Goal: Task Accomplishment & Management: Complete application form

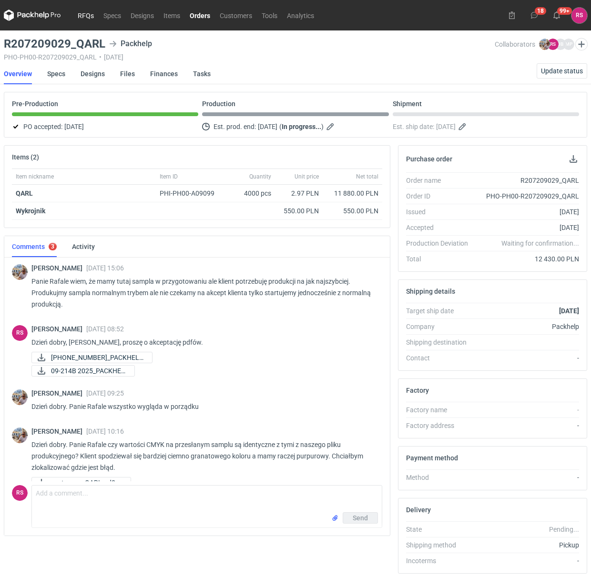
click at [86, 13] on link "RFQs" at bounding box center [86, 15] width 26 height 11
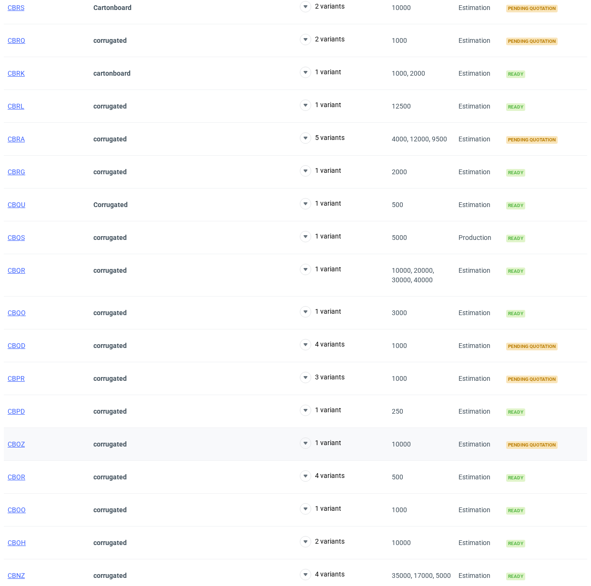
scroll to position [551, 0]
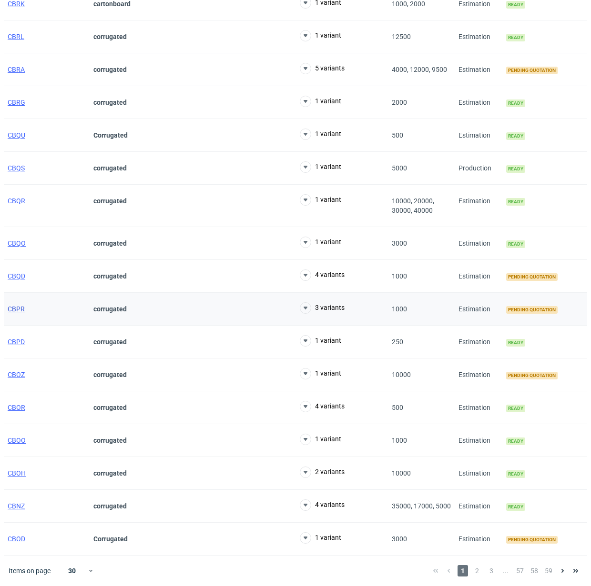
click at [17, 307] on span "CBPR" at bounding box center [16, 309] width 17 height 8
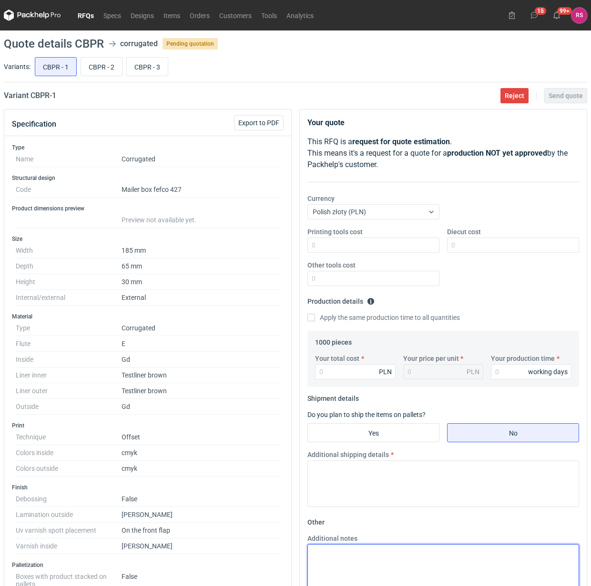
click at [378, 560] on textarea "Additional notes" at bounding box center [443, 567] width 272 height 47
paste textarea "GD2 210 / Fala E 3-w 340g / GD2 210"
type textarea "GD2 210 / Fala E 3-w 340g / GD2 210"
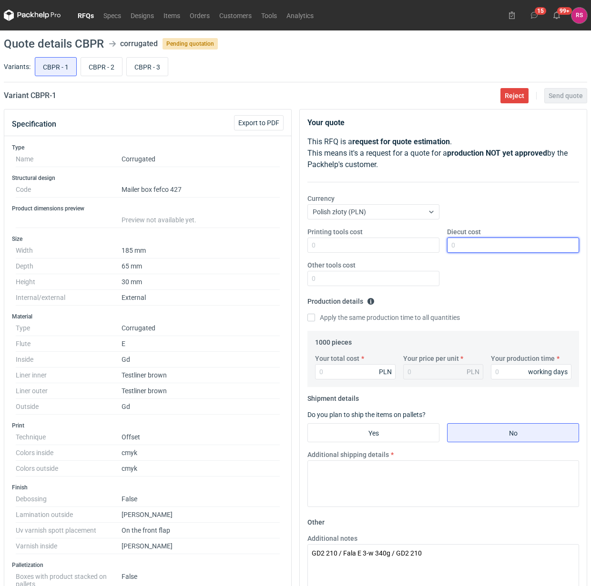
click at [496, 246] on input "Diecut cost" at bounding box center [513, 245] width 132 height 15
type input "700"
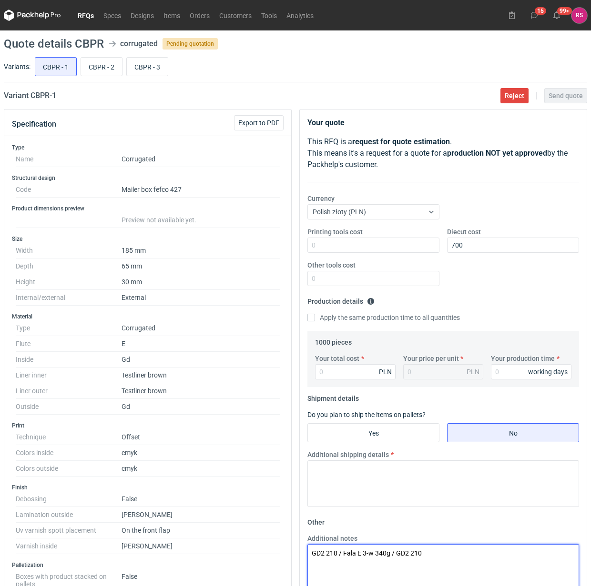
click at [313, 554] on textarea "GD2 210 / Fala E 3-w 340g / GD2 210" at bounding box center [443, 567] width 272 height 47
click at [472, 565] on textarea "Wykrojnik4 użytki. GD2 210 / Fala E 3-w 340g / GD2 210" at bounding box center [443, 567] width 272 height 47
paste textarea "testy tego wymiaru i podwójny kaszer z folią, dodatkowo podkład 3-w, to to pude…"
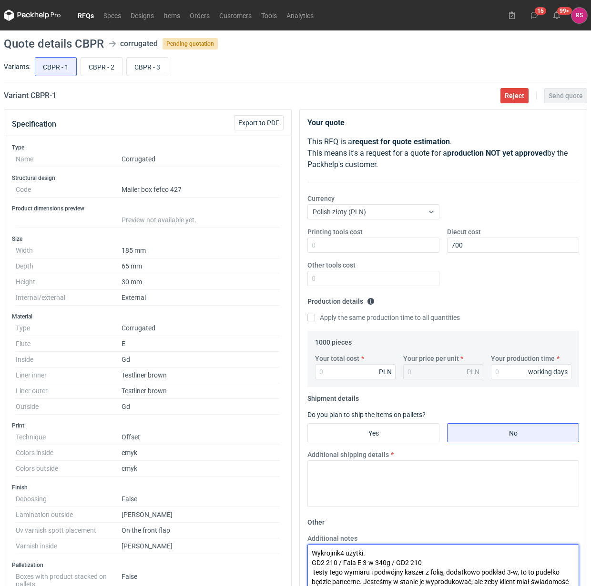
scroll to position [5, 0]
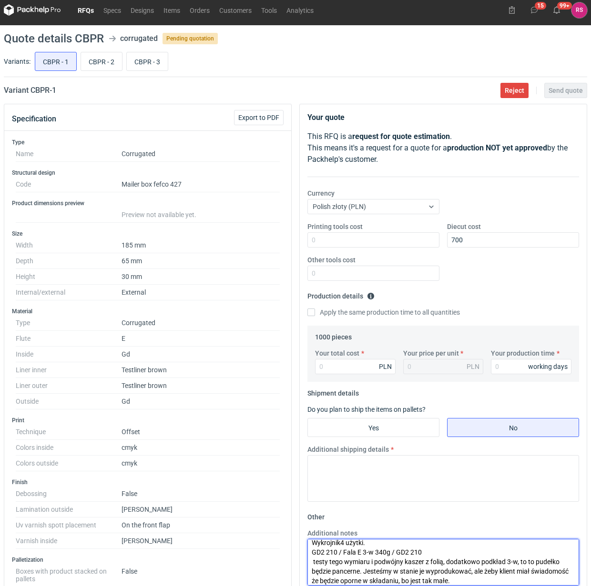
click at [312, 562] on textarea "Wykrojnik4 użytki. GD2 210 / Fala E 3-w 340g / GD2 210 testy tego wymiaru i pod…" at bounding box center [443, 562] width 272 height 47
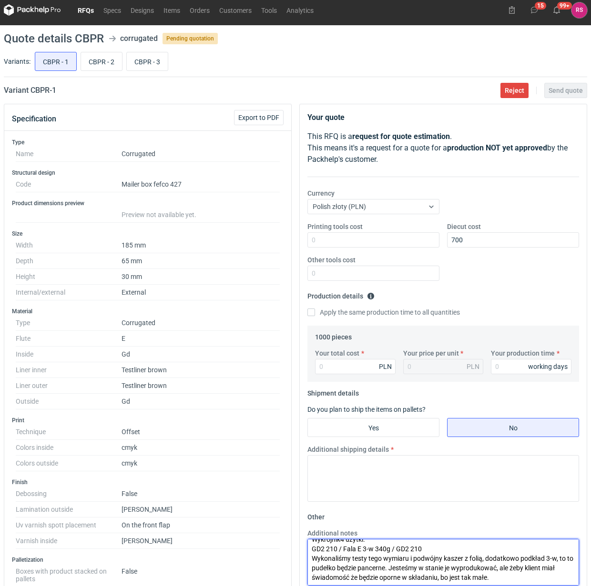
scroll to position [10, 0]
click at [409, 559] on textarea "Wykrojnik4 użytki. GD2 210 / Fala E 3-w 340g / GD2 210 Wykonaliśmy testy tego w…" at bounding box center [443, 562] width 272 height 47
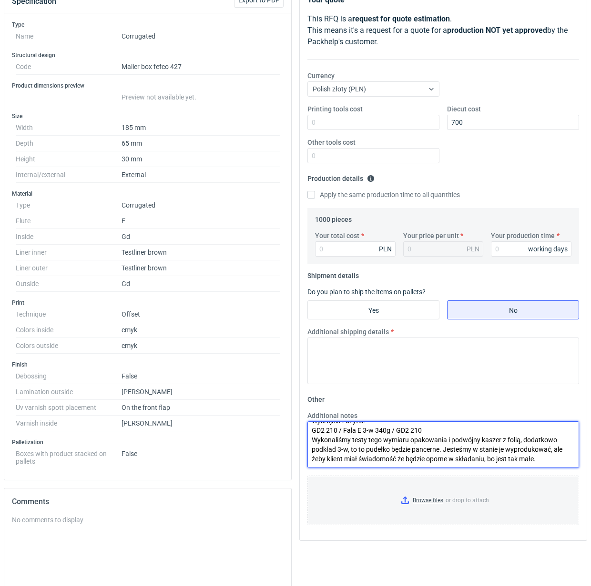
scroll to position [124, 0]
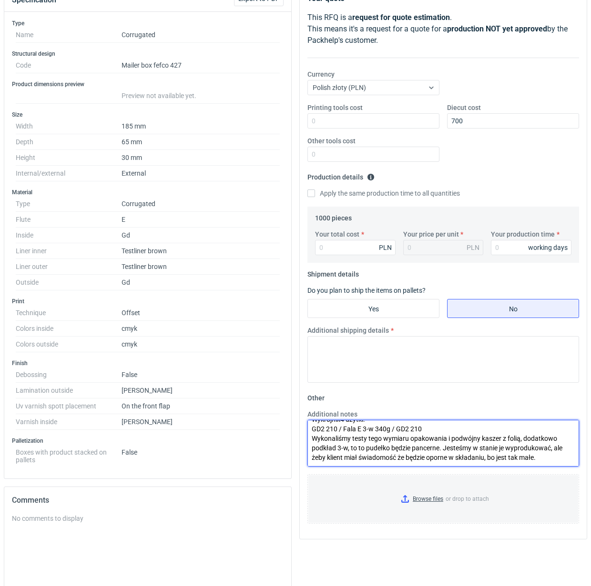
drag, startPoint x: 453, startPoint y: 441, endPoint x: 501, endPoint y: 456, distance: 50.5
click at [453, 440] on textarea "Wykrojnik4 użytki. GD2 210 / Fala E 3-w 340g / GD2 210 Wykonaliśmy testy tego w…" at bounding box center [443, 443] width 272 height 47
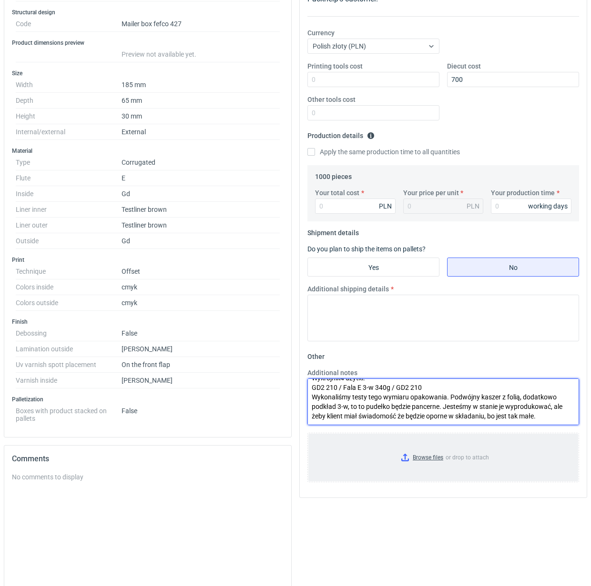
scroll to position [184, 0]
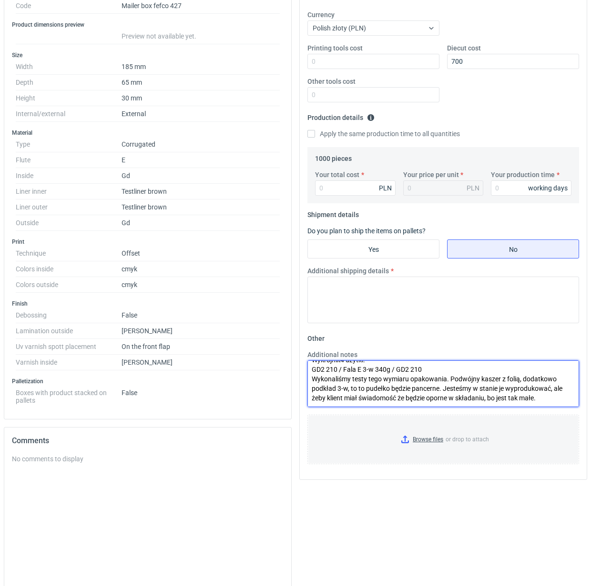
click at [554, 399] on textarea "Wykrojnik4 użytki. GD2 210 / Fala E 3-w 340g / GD2 210 Wykonaliśmy testy tego w…" at bounding box center [443, 384] width 272 height 47
click at [563, 396] on textarea "Wykrojnik4 użytki. GD2 210 / Fala E 3-w 340g / GD2 210 Wykonaliśmy testy tego w…" at bounding box center [443, 384] width 272 height 47
paste textarea "minimalny arkusz żeby zrobić kaszer to 500x500, to pudełko jest tak małe że naw…"
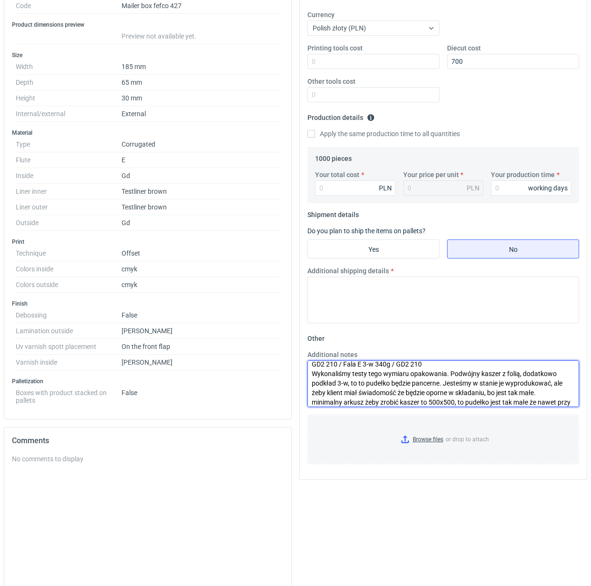
scroll to position [24, 0]
click at [398, 385] on textarea "Wykrojnik4 użytki. GD2 210 / Fala E 3-w 340g / GD2 210 Wykonaliśmy testy tego w…" at bounding box center [443, 384] width 272 height 47
drag, startPoint x: 406, startPoint y: 382, endPoint x: 308, endPoint y: 383, distance: 98.6
click at [308, 383] on textarea "Wykrojnik4 użytki. GD2 210 / Fala E 3-w 340g / GD2 210 Wykonaliśmy testy tego w…" at bounding box center [443, 384] width 272 height 47
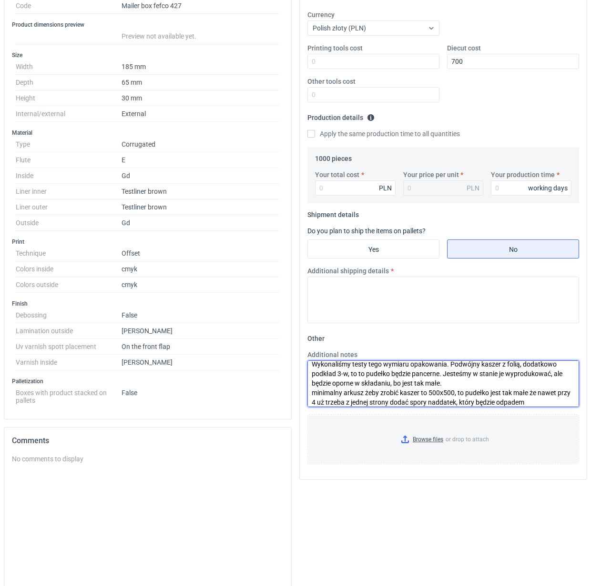
click at [528, 397] on textarea "Wykrojnik4 użytki. GD2 210 / Fala E 3-w 340g / GD2 210 Wykonaliśmy testy tego w…" at bounding box center [443, 384] width 272 height 47
click at [337, 403] on textarea "Wykrojnik4 użytki. GD2 210 / Fala E 3-w 340g / GD2 210 Wykonaliśmy testy tego w…" at bounding box center [443, 384] width 272 height 47
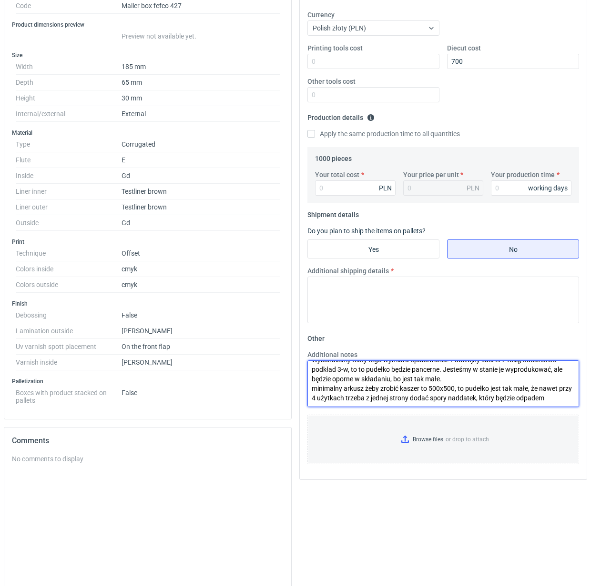
click at [564, 390] on textarea "Wykrojnik4 użytki. GD2 210 / Fala E 3-w 340g / GD2 210 Wykonaliśmy testy tego w…" at bounding box center [443, 384] width 272 height 47
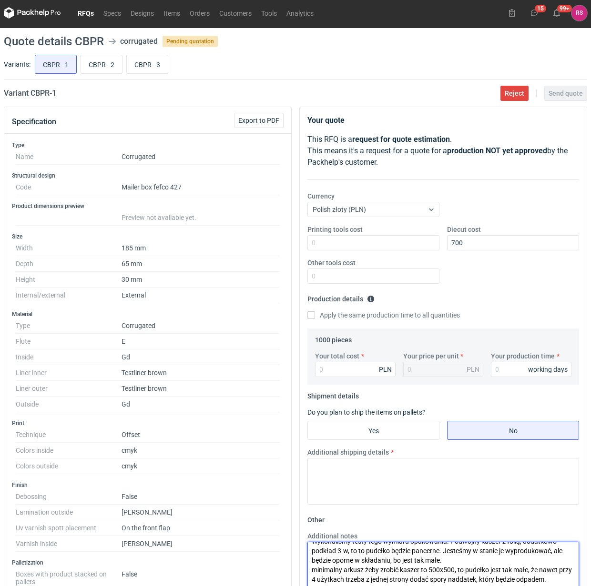
scroll to position [0, 0]
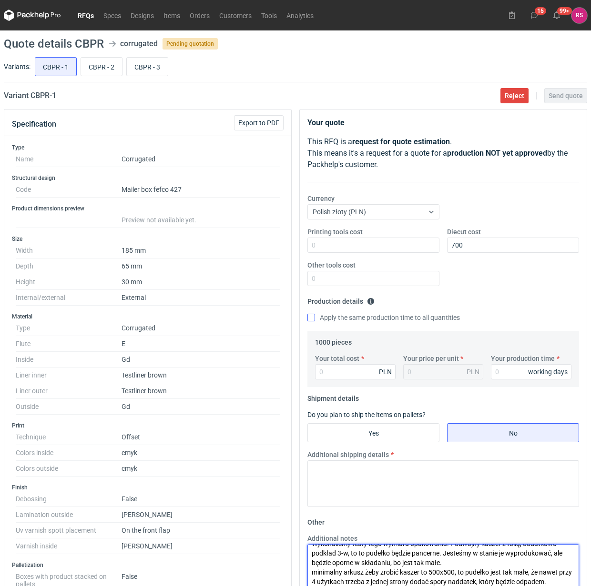
type textarea "Wykrojnik4 użytki. GD2 210 / Fala E 3-w 340g / GD2 210 Wykonaliśmy testy tego w…"
click at [313, 320] on input "Apply the same production time to all quantities" at bounding box center [311, 318] width 8 height 8
checkbox input "true"
click at [363, 374] on input "Your total cost" at bounding box center [355, 371] width 81 height 15
type input "42"
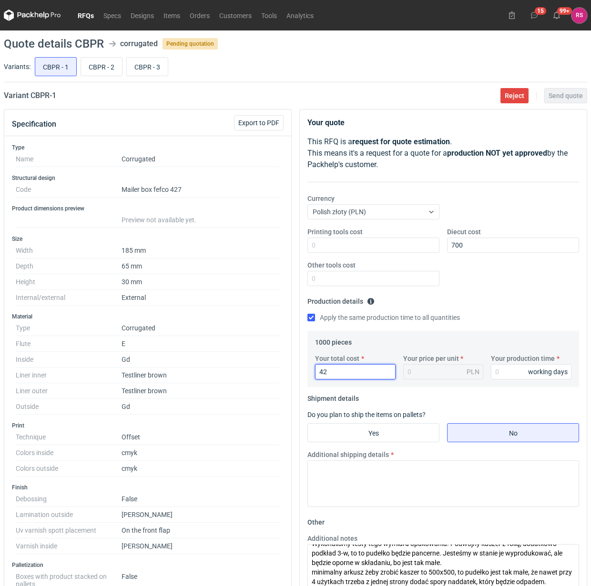
type input "0.04"
type input "4250"
type input "4.25"
type input "4250"
type input "17"
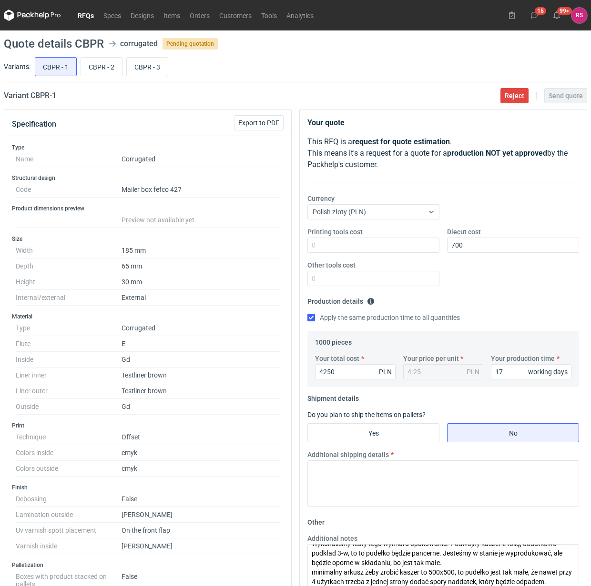
scroll to position [119, 0]
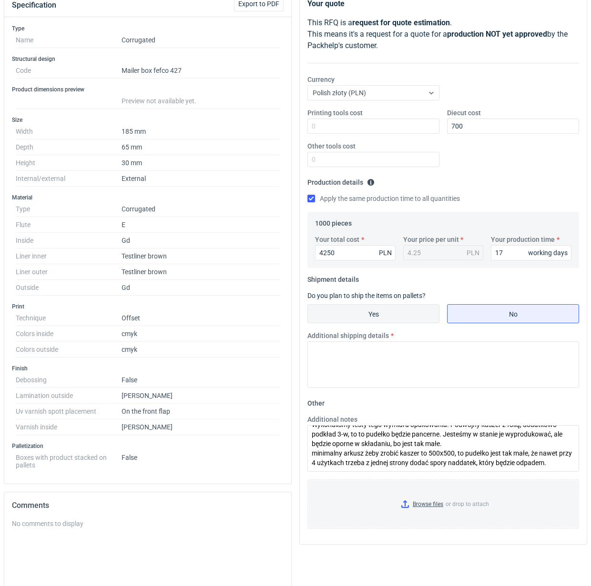
click at [379, 311] on input "Yes" at bounding box center [373, 314] width 131 height 18
radio input "true"
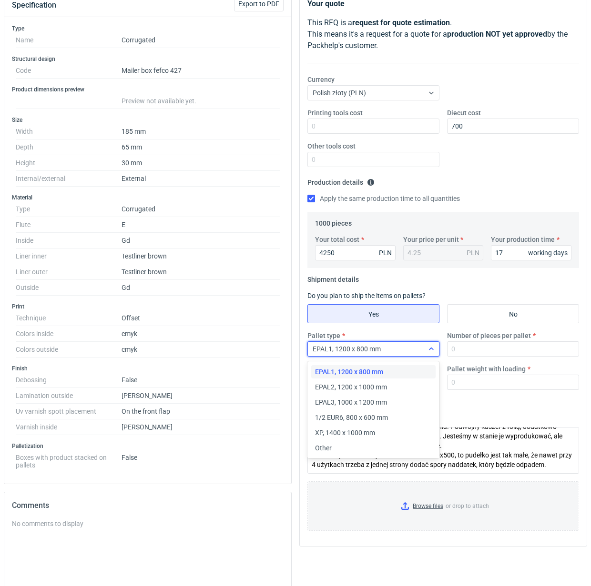
click at [430, 351] on icon at bounding box center [431, 349] width 8 height 8
click at [322, 447] on span "Other" at bounding box center [323, 448] width 17 height 10
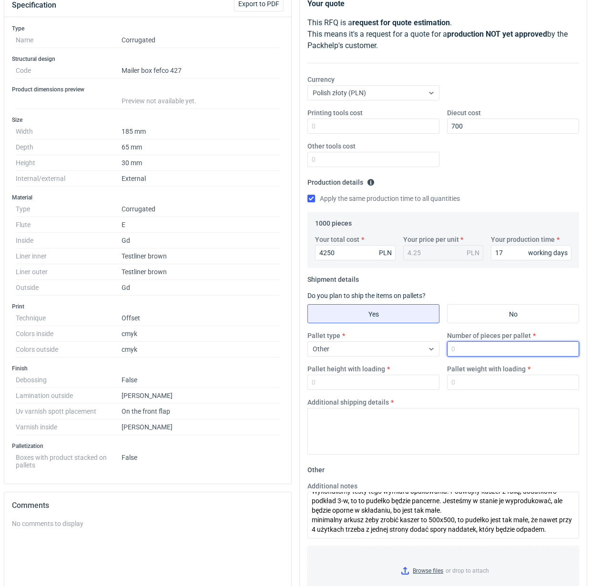
click at [481, 342] on input "Number of pieces per pallet" at bounding box center [513, 349] width 132 height 15
click at [494, 351] on input "Number of pieces per pallet" at bounding box center [513, 349] width 132 height 15
type input "1000"
type input "1500"
type input "250"
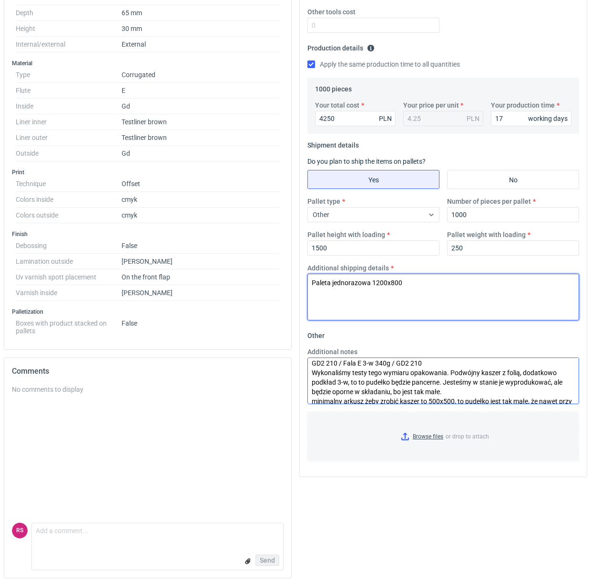
scroll to position [0, 0]
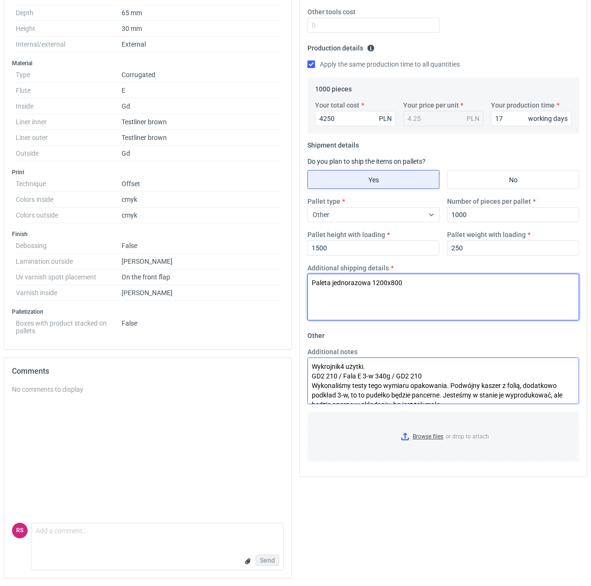
type textarea "Paleta jednorazowa 1200x800"
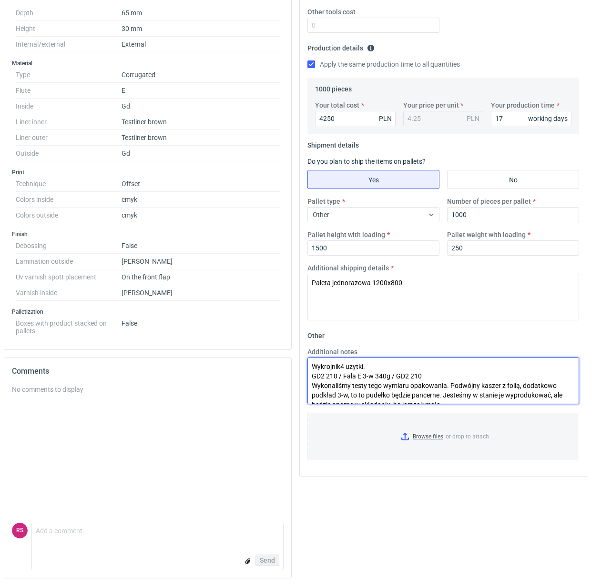
drag, startPoint x: 341, startPoint y: 364, endPoint x: 364, endPoint y: 365, distance: 23.8
click at [341, 365] on textarea "Wykrojnik4 użytki. GD2 210 / Fala E 3-w 340g / GD2 210 Wykonaliśmy testy tego w…" at bounding box center [443, 381] width 272 height 47
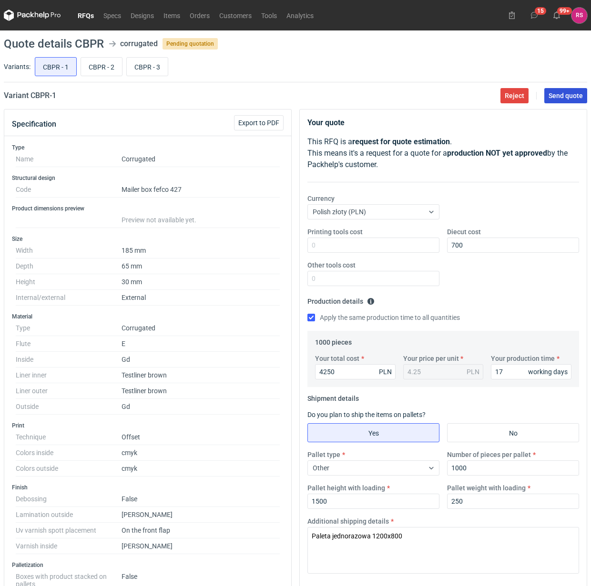
type textarea "Wykrojnik 4 użytki. GD2 210 / Fala E 3-w 340g / GD2 210 Wykonaliśmy testy tego …"
click at [565, 98] on span "Send quote" at bounding box center [565, 95] width 34 height 7
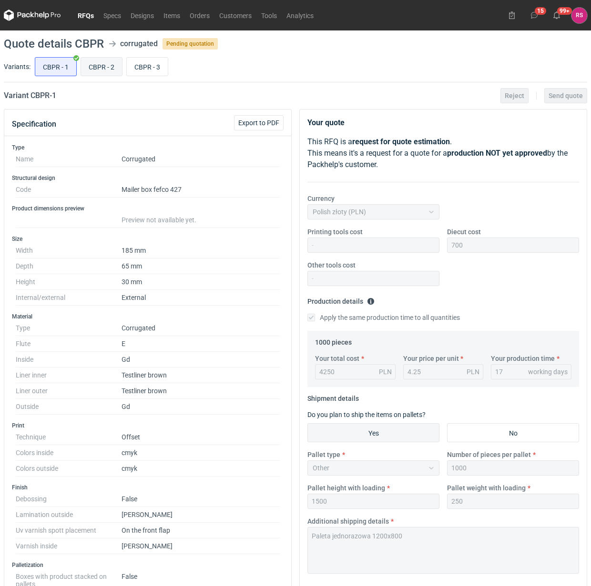
click at [105, 67] on input "CBPR - 2" at bounding box center [101, 67] width 41 height 18
radio input "true"
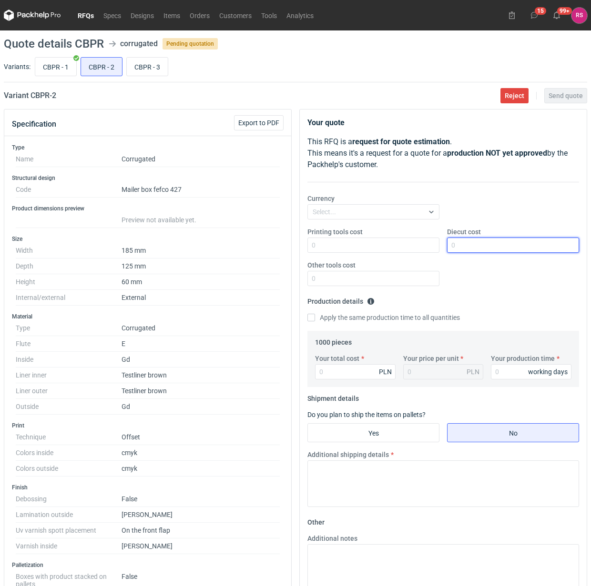
click at [506, 247] on input "Diecut cost" at bounding box center [513, 245] width 132 height 15
type input "400"
click at [307, 314] on input "Apply the same production time to all quantities" at bounding box center [311, 318] width 8 height 8
checkbox input "true"
type input "6220"
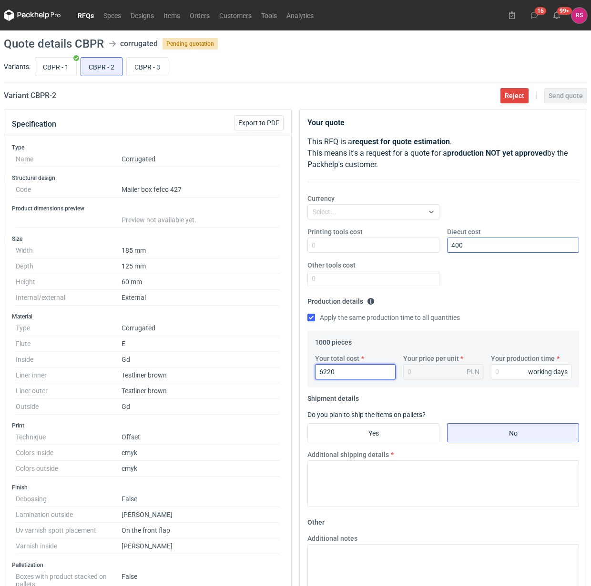
type input "6.22"
type input "6220"
type input "15"
click at [379, 434] on input "Yes" at bounding box center [373, 433] width 131 height 18
radio input "true"
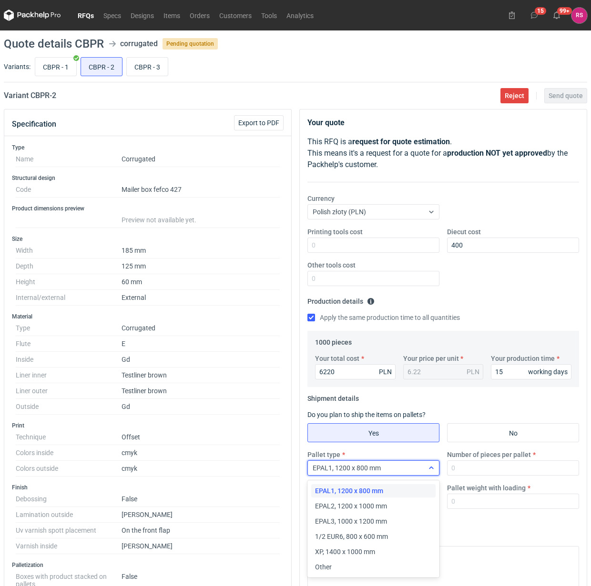
click at [397, 466] on div "EPAL1, 1200 x 800 mm" at bounding box center [366, 468] width 116 height 13
click at [358, 565] on div "Other" at bounding box center [373, 568] width 117 height 10
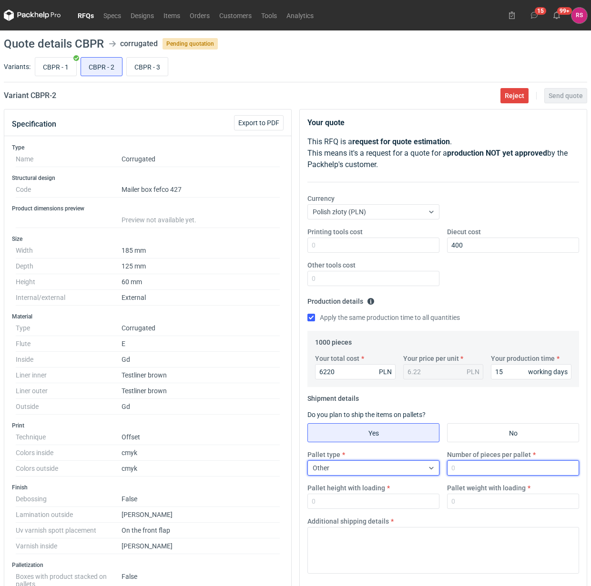
click at [493, 468] on input "Number of pieces per pallet" at bounding box center [513, 468] width 132 height 15
type input "1000"
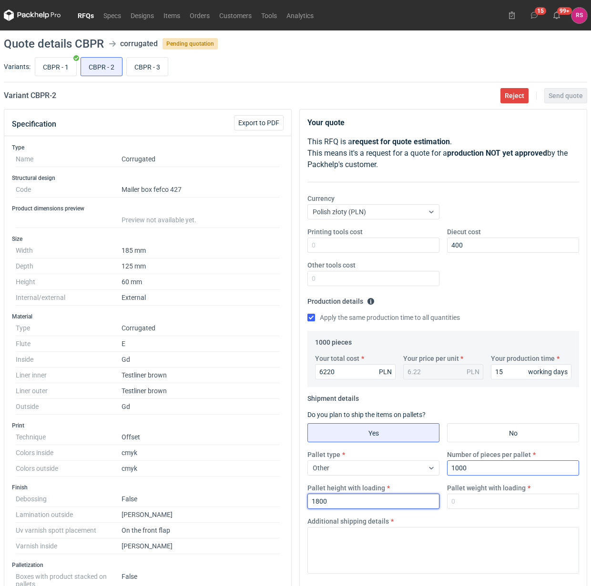
type input "1800"
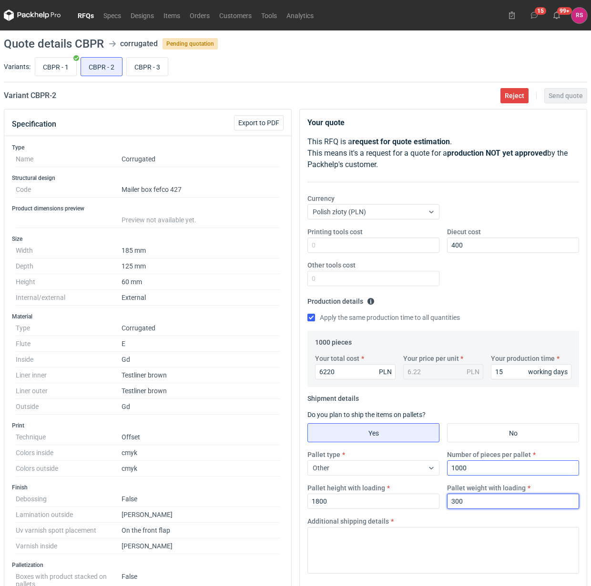
type input "300"
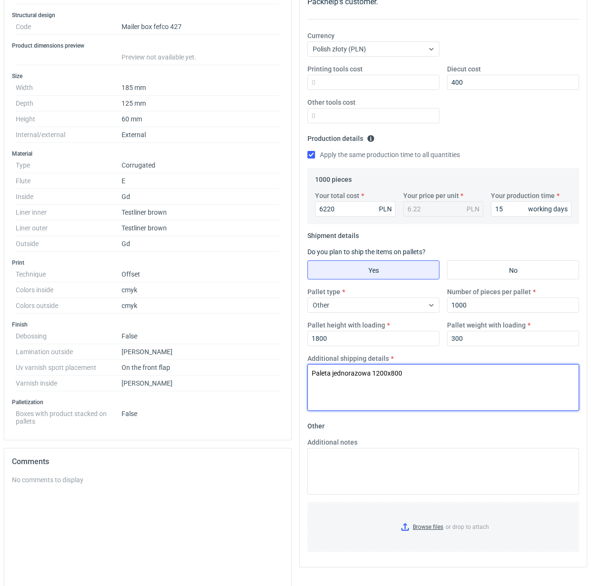
scroll to position [179, 0]
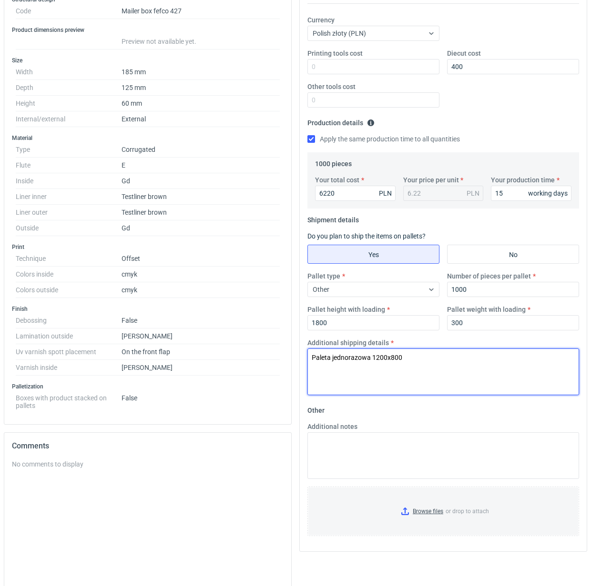
type textarea "Paleta jednorazowa 1200x800"
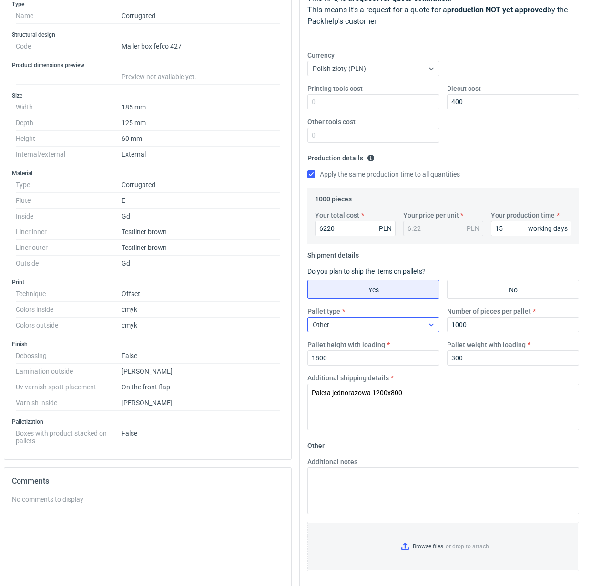
scroll to position [0, 0]
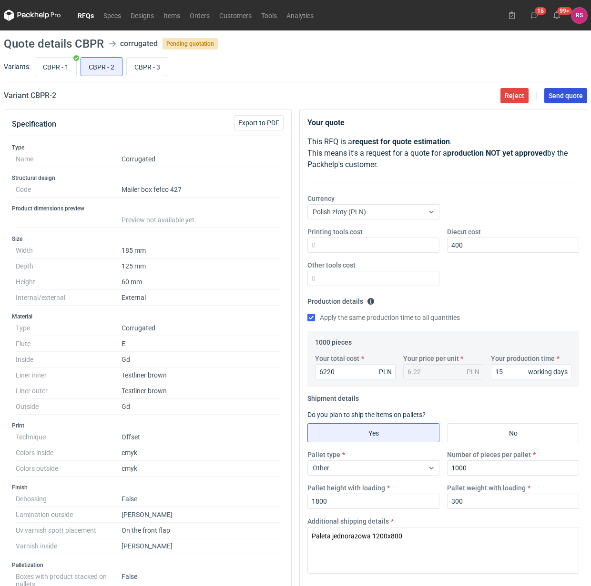
click at [566, 94] on span "Send quote" at bounding box center [565, 95] width 34 height 7
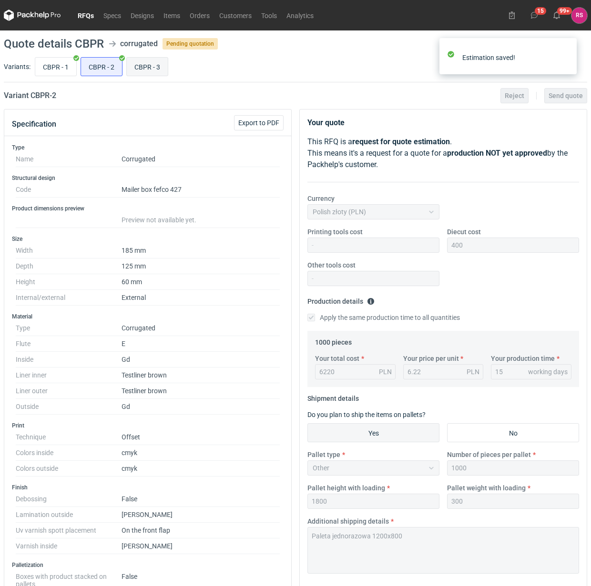
click at [150, 64] on input "CBPR - 3" at bounding box center [147, 67] width 41 height 18
radio input "true"
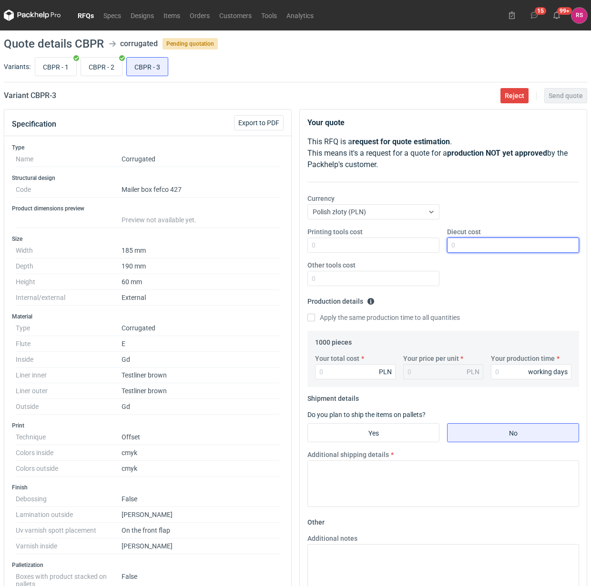
click at [492, 248] on input "Diecut cost" at bounding box center [513, 245] width 132 height 15
type input "450"
click at [307, 314] on input "Apply the same production time to all quantities" at bounding box center [311, 318] width 8 height 8
checkbox input "true"
type input "6270"
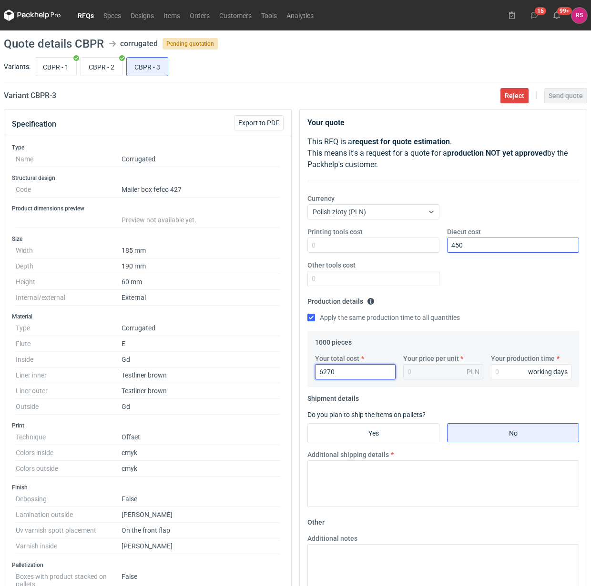
type input "6.27"
type input "6270"
click at [508, 371] on input "Your production time" at bounding box center [531, 371] width 81 height 15
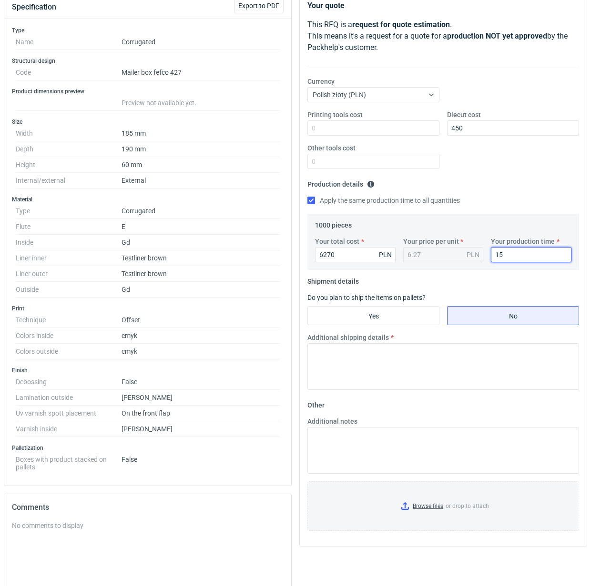
scroll to position [119, 0]
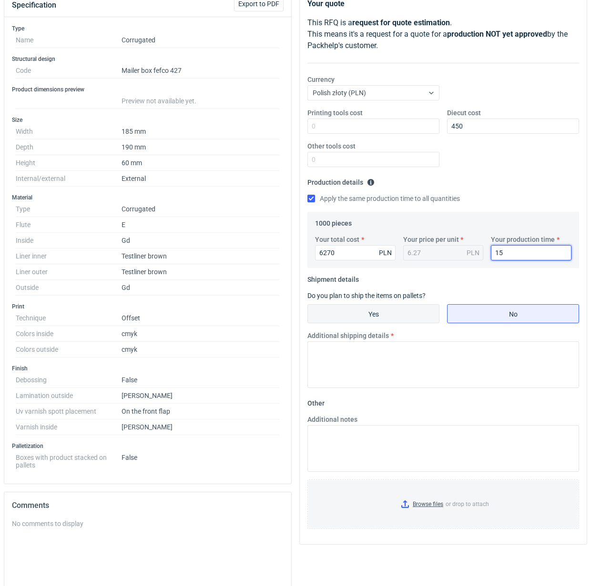
type input "15"
click at [375, 316] on input "Yes" at bounding box center [373, 314] width 131 height 18
radio input "true"
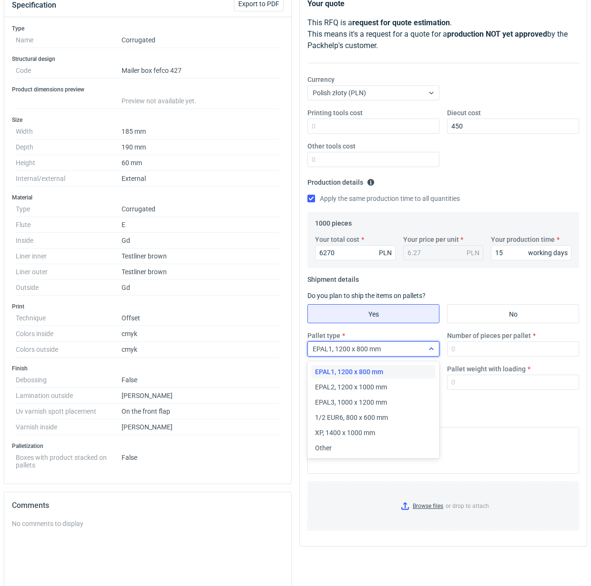
click at [430, 350] on icon at bounding box center [431, 349] width 4 height 2
click at [343, 446] on div "Other" at bounding box center [373, 448] width 117 height 10
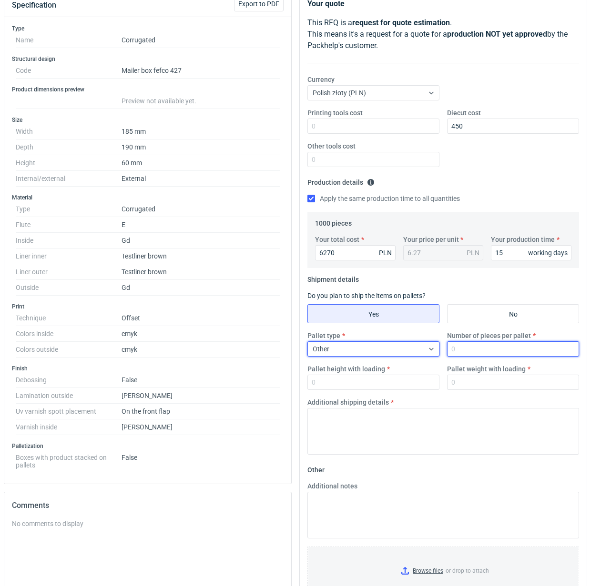
click at [486, 350] on input "Number of pieces per pallet" at bounding box center [513, 349] width 132 height 15
type input "1000"
type input "1800"
type input "300"
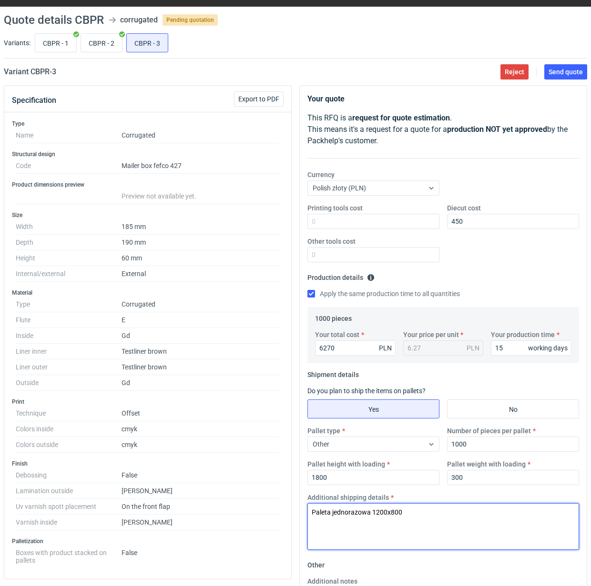
scroll to position [0, 0]
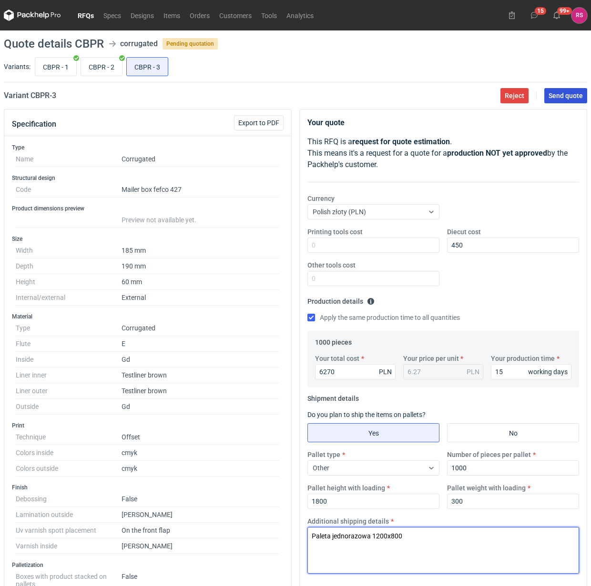
type textarea "Paleta jednorazowa 1200x800"
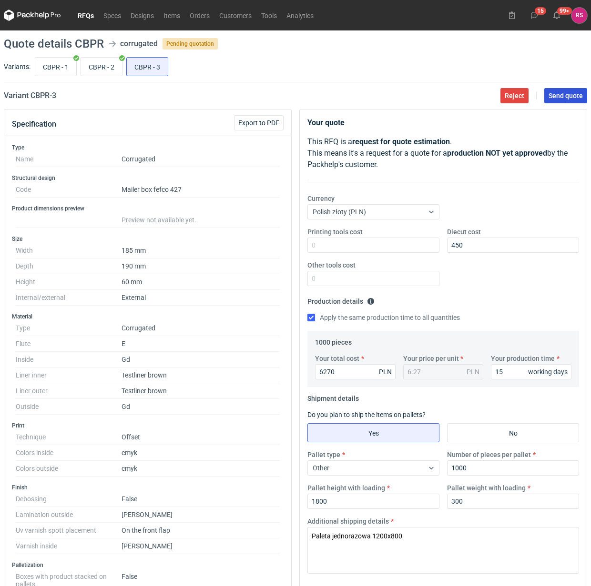
click at [565, 96] on span "Send quote" at bounding box center [565, 95] width 34 height 7
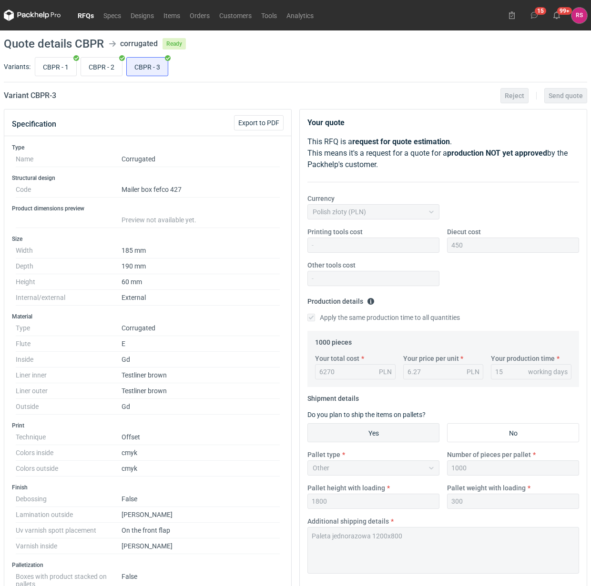
click at [89, 13] on link "RFQs" at bounding box center [86, 15] width 26 height 11
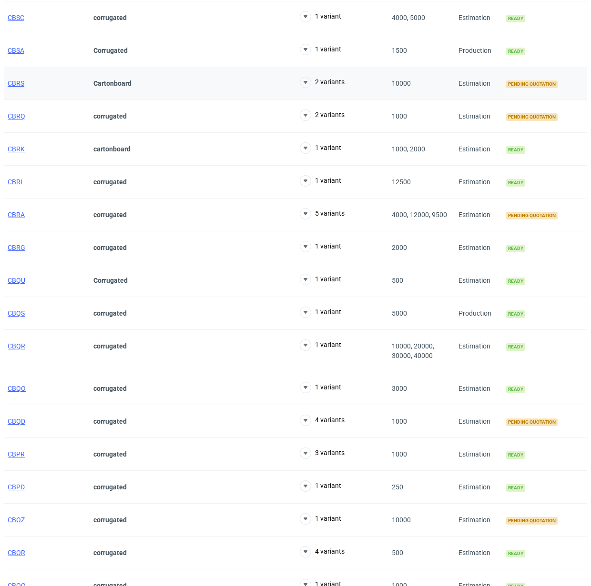
scroll to position [417, 0]
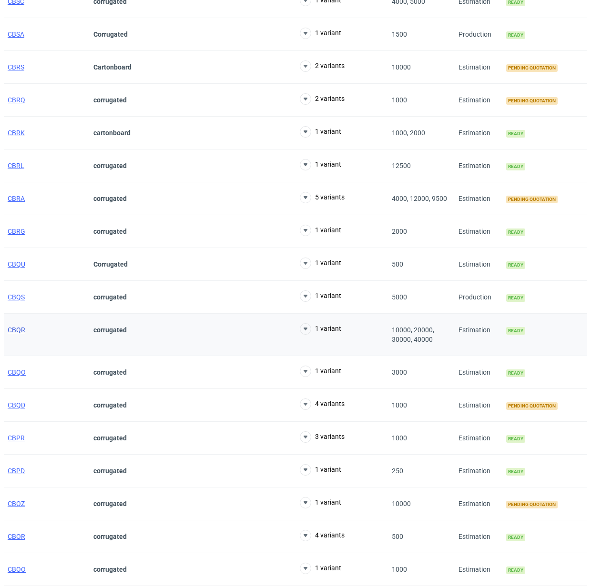
click at [18, 331] on span "CBQR" at bounding box center [17, 330] width 18 height 8
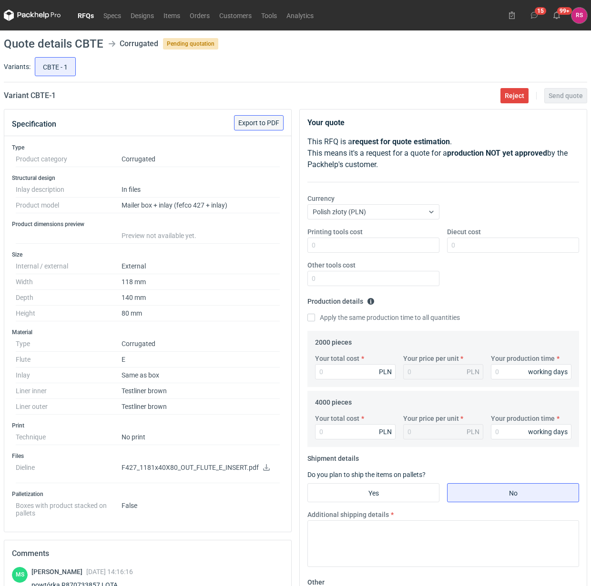
click at [259, 118] on button "Export to PDF" at bounding box center [259, 122] width 50 height 15
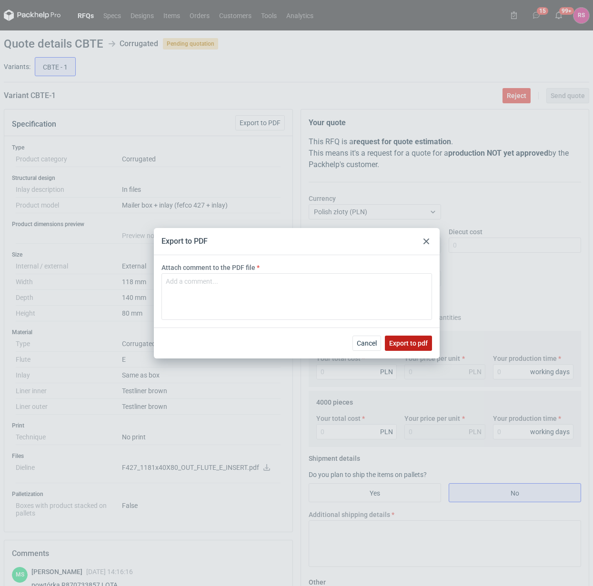
click at [409, 342] on span "Export to pdf" at bounding box center [408, 343] width 39 height 7
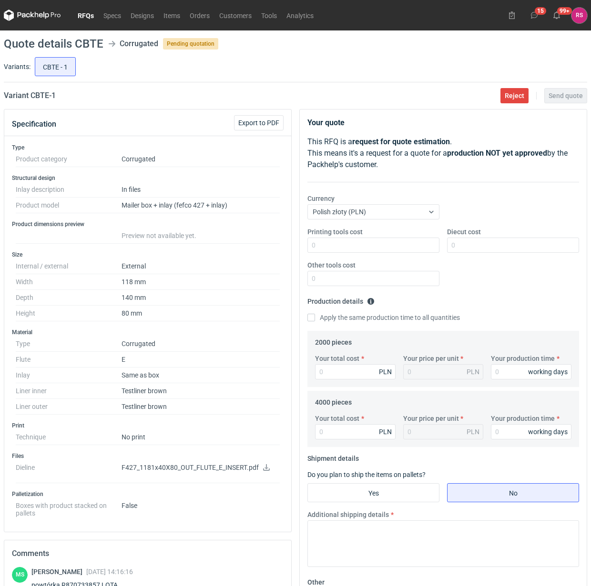
click at [264, 470] on icon at bounding box center [266, 467] width 7 height 7
click at [264, 468] on icon at bounding box center [266, 467] width 8 height 7
click at [234, 67] on div "CBTE - 1" at bounding box center [310, 66] width 554 height 23
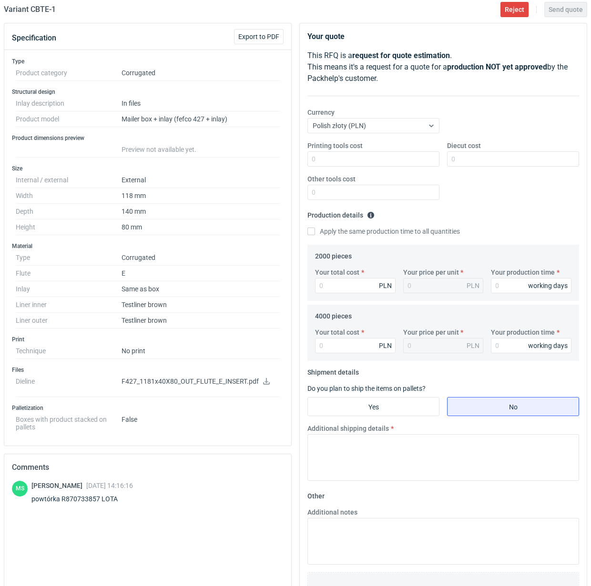
scroll to position [179, 0]
